Goal: Obtain resource: Obtain resource

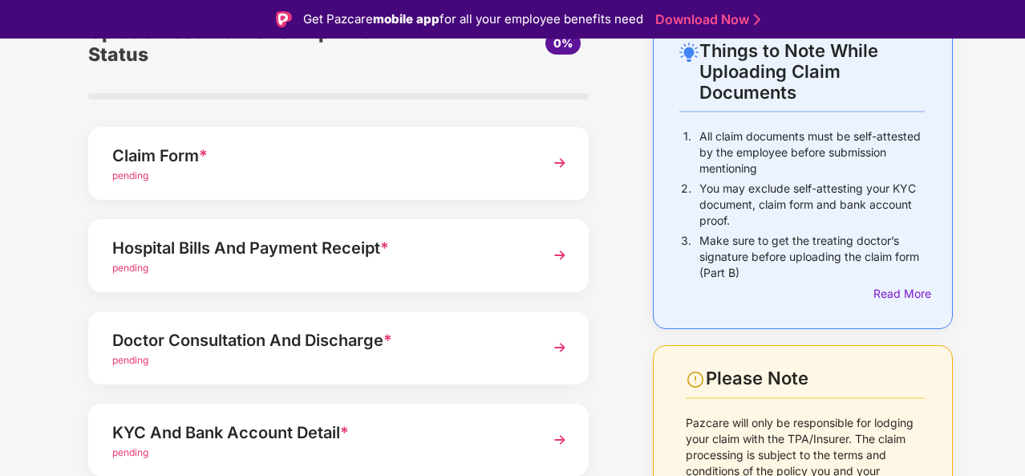
scroll to position [95, 0]
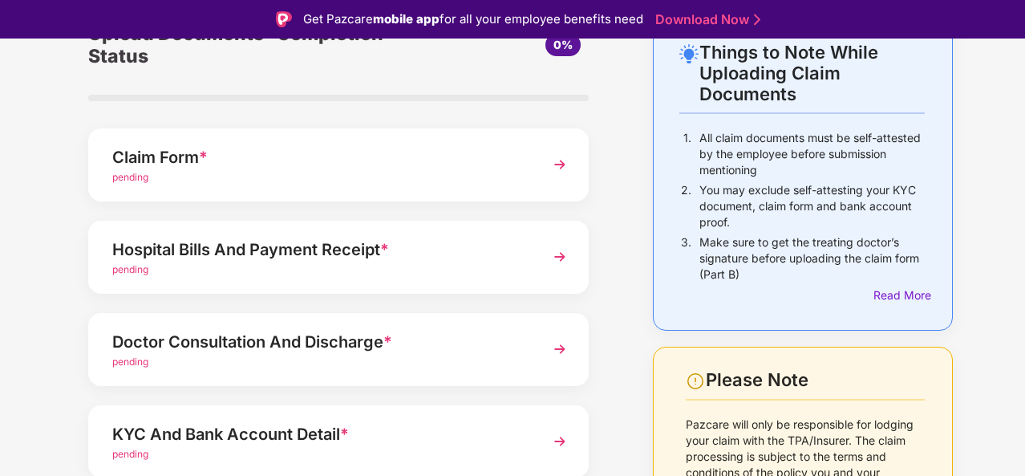
click at [235, 172] on div "pending" at bounding box center [319, 177] width 415 height 15
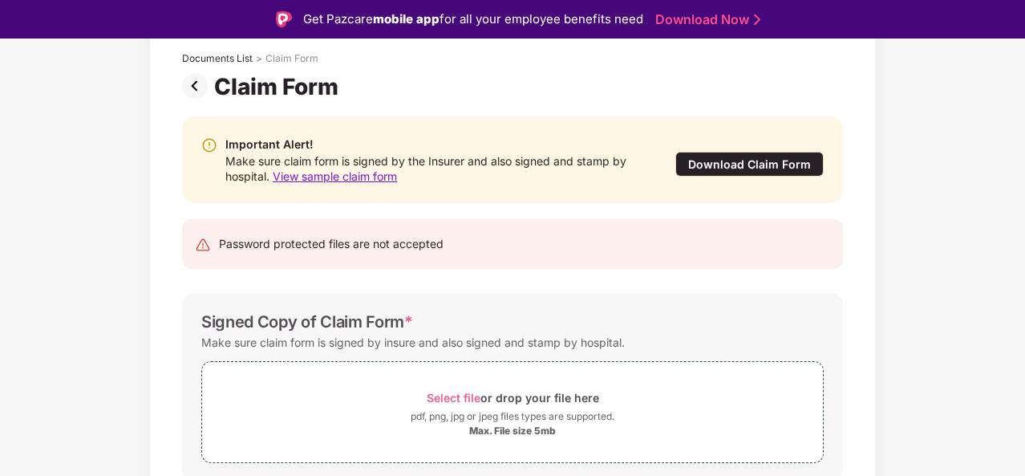
click at [752, 166] on div "Download Claim Form" at bounding box center [749, 164] width 148 height 25
click at [352, 180] on span "View sample claim form" at bounding box center [335, 176] width 124 height 14
